Goal: Complete application form: Complete application form

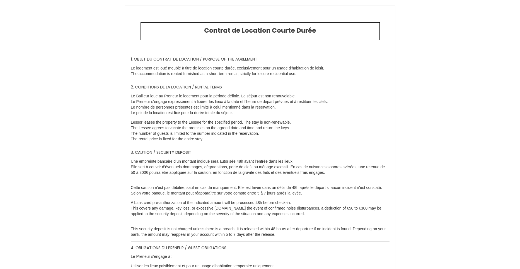
type input "6311605"
type input "✨ Le [DEMOGRAPHIC_DATA] ✨"
type input "[STREET_ADDRESS][DEMOGRAPHIC_DATA]"
type input "97400"
type input "Saint Denis"
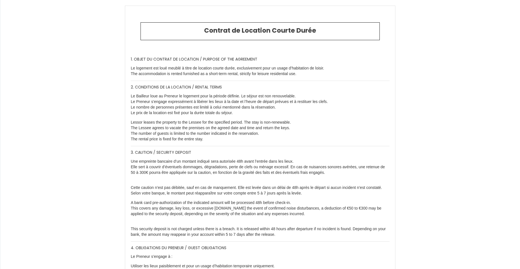
type input "Reunion"
type input "[DATE]"
type input "2"
type input "0"
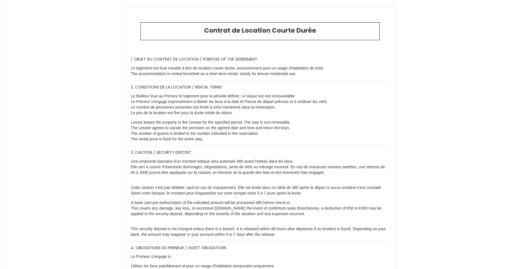
type input "300"
type input "1619.08"
type input "[PERSON_NAME]"
type input "Adonis"
type input "36 quater, chemin de Lunezy"
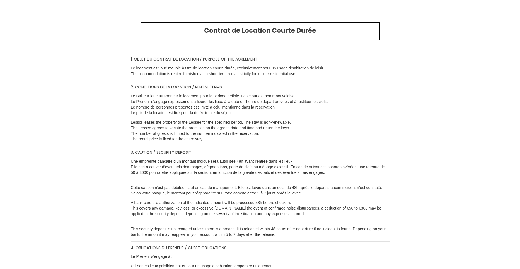
type input "91620"
type input "[GEOGRAPHIC_DATA]"
type input "Reunion"
type input "[EMAIL_ADDRESS][DOMAIN_NAME]"
type input "Ludivine"
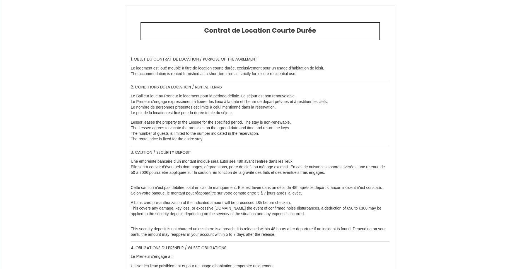
type input "broze"
type input "[STREET_ADDRESS]"
type input "saint-etienne"
type input "[EMAIL_ADDRESS][DOMAIN_NAME]"
type input "[PHONE_NUMBER]"
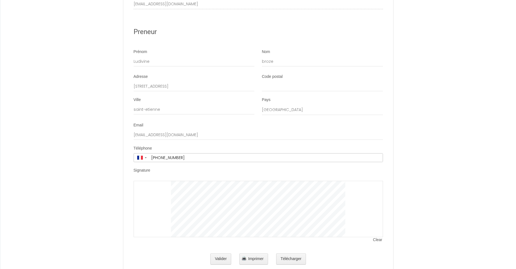
scroll to position [1381, 0]
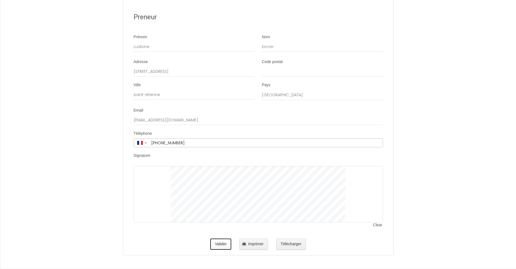
click at [224, 245] on button "Valider" at bounding box center [220, 243] width 21 height 11
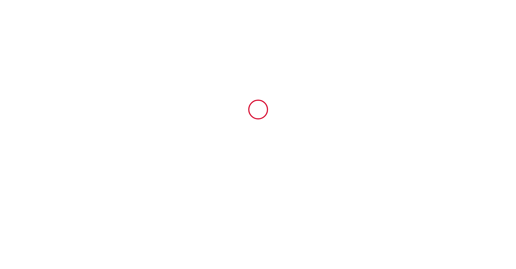
scroll to position [0, 0]
type input "50"
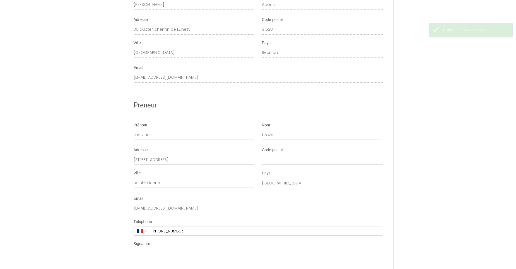
scroll to position [1437, 0]
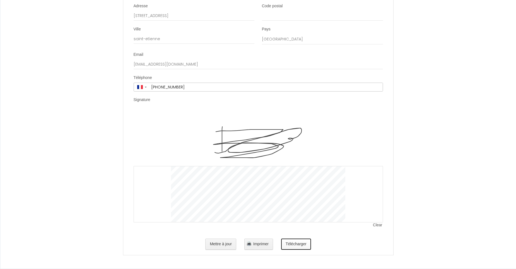
click at [303, 247] on button "Télécharger" at bounding box center [296, 243] width 30 height 11
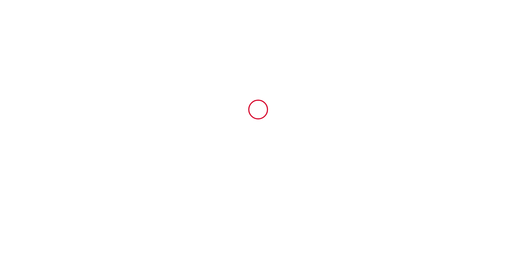
scroll to position [0, 0]
